Goal: Navigation & Orientation: Find specific page/section

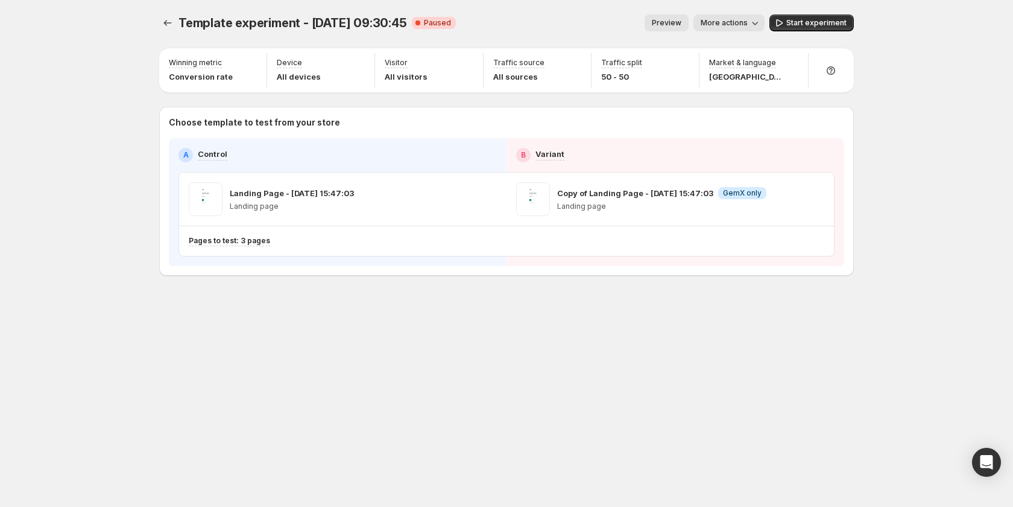
click at [873, 263] on div "Template experiment - [DATE] 09:30:45. This page is ready Template experiment -…" at bounding box center [506, 253] width 1013 height 507
